Goal: Check status: Check status

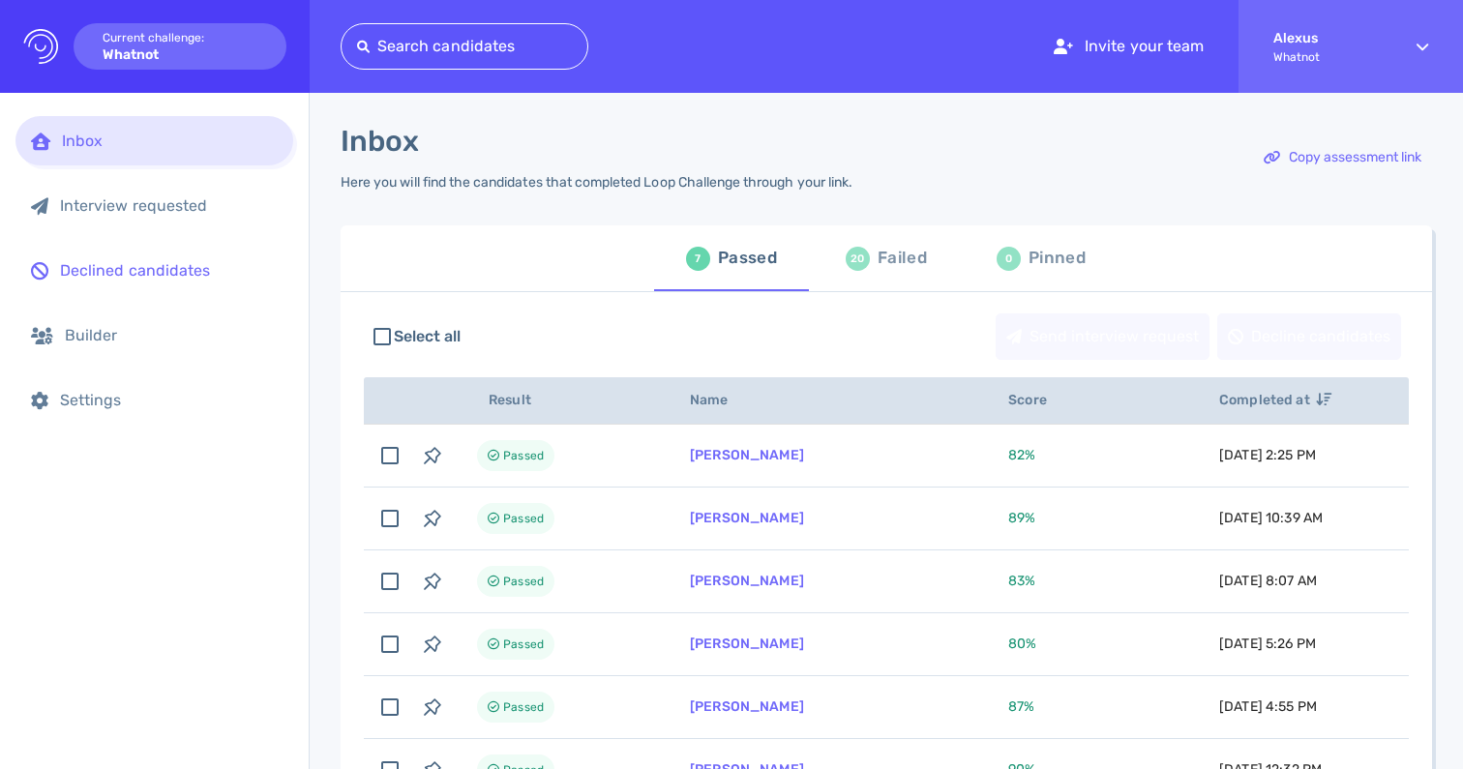
click at [163, 281] on div "Declined candidates" at bounding box center [154, 270] width 278 height 49
click at [478, 278] on div "7 Passed 20 Failed 0 Pinned" at bounding box center [886, 258] width 1091 height 66
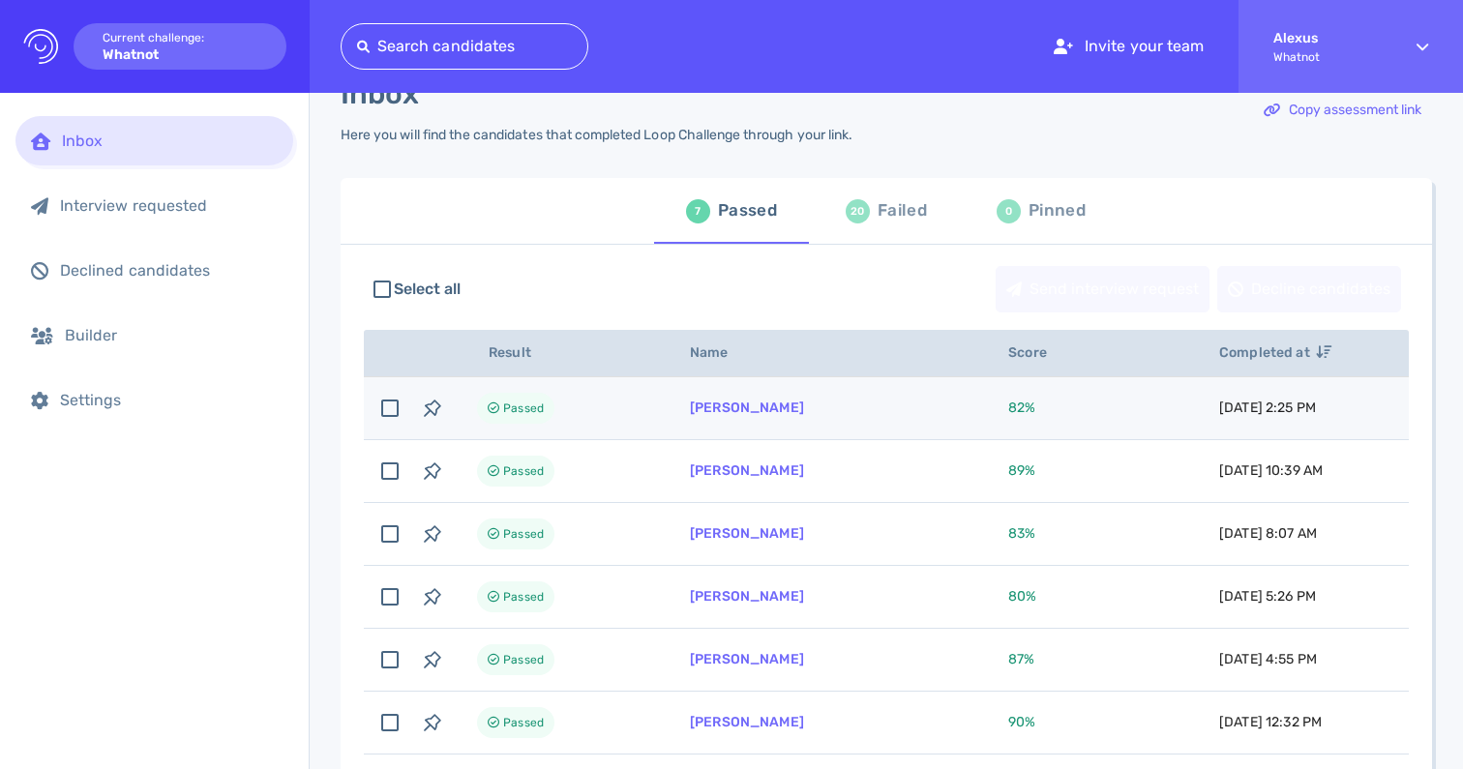
scroll to position [46, 0]
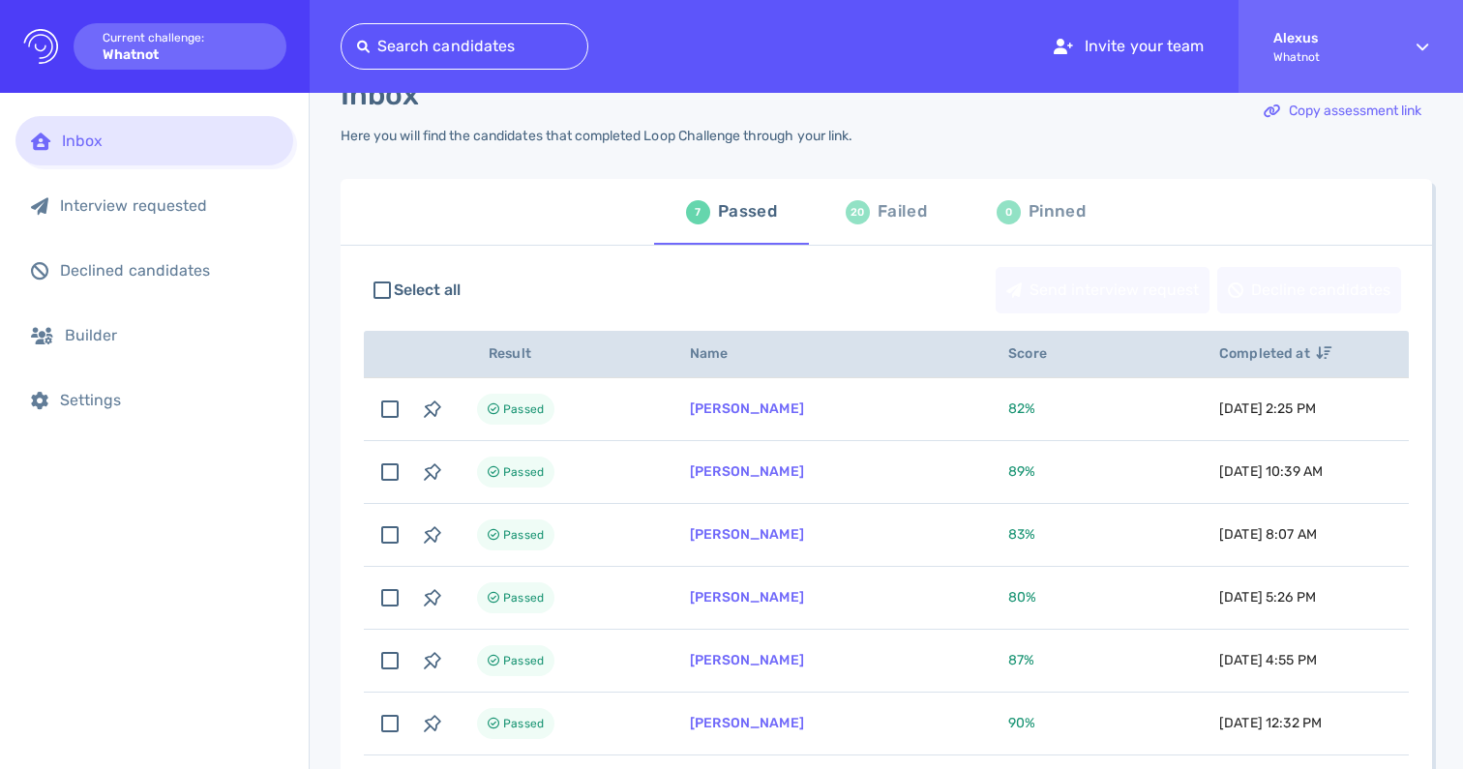
click at [864, 219] on div "20 Failed" at bounding box center [886, 212] width 81 height 54
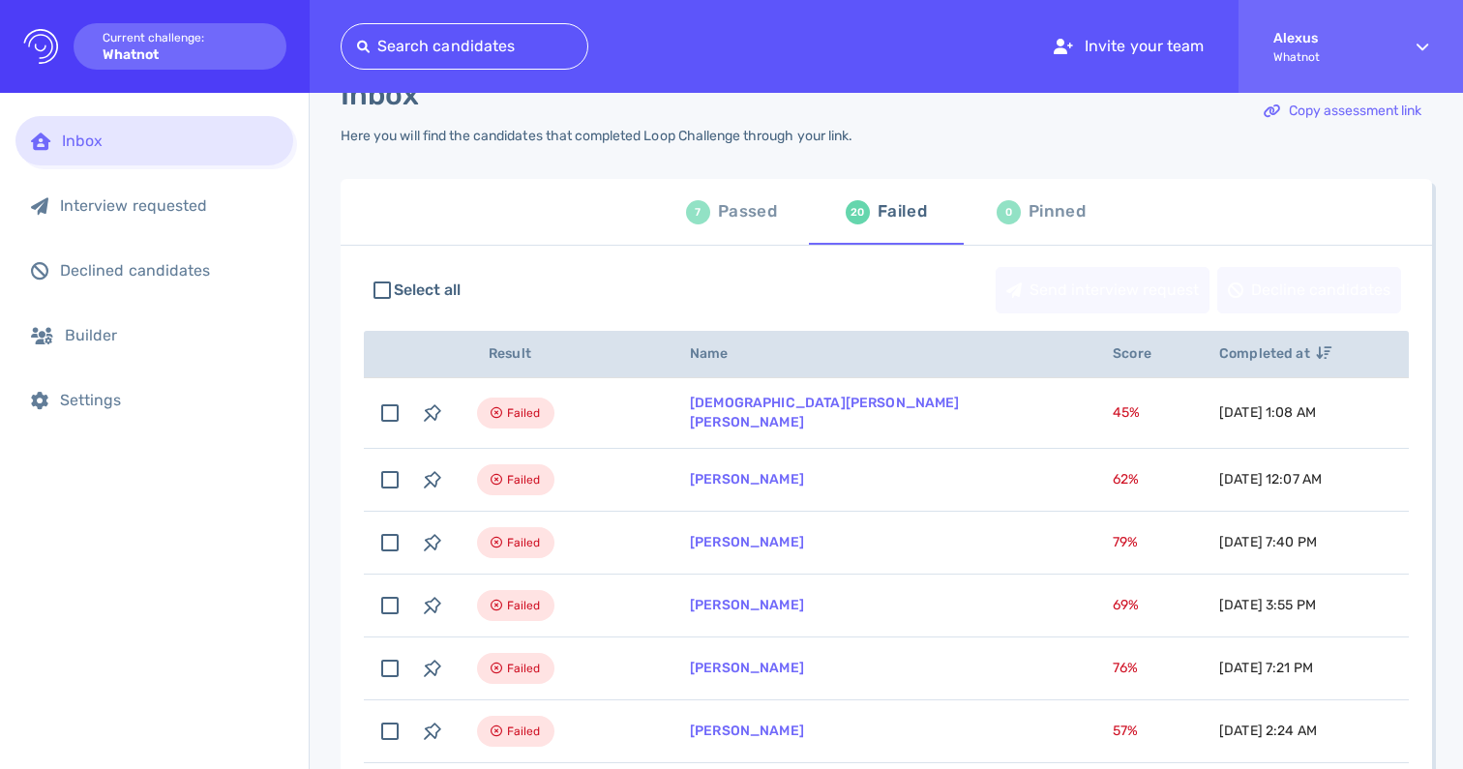
click at [728, 217] on div "Passed" at bounding box center [747, 211] width 59 height 29
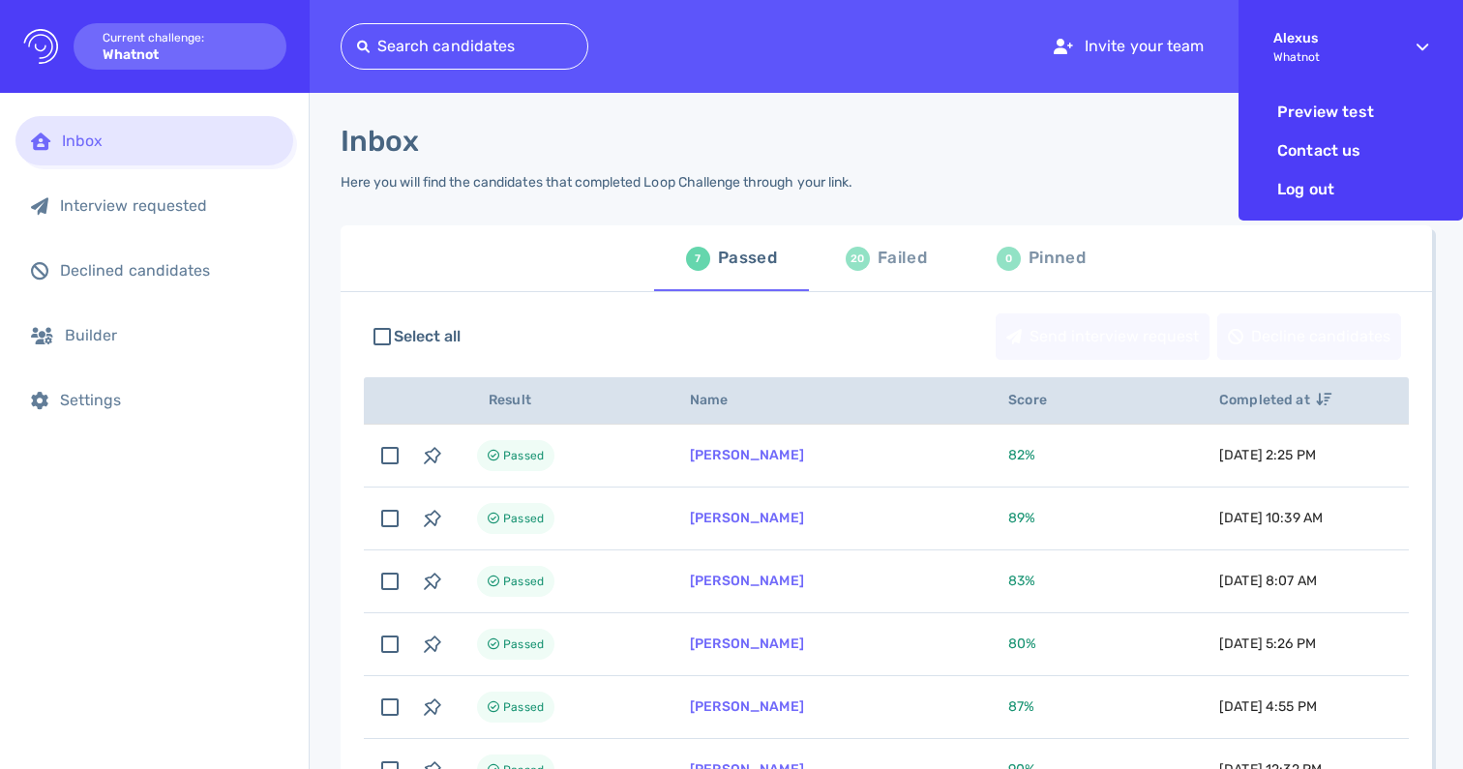
click at [1296, 40] on strong "Alexus" at bounding box center [1327, 38] width 108 height 16
